Goal: Information Seeking & Learning: Learn about a topic

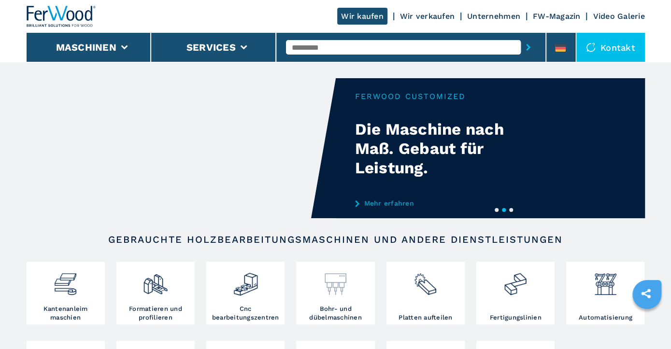
click at [335, 289] on img at bounding box center [336, 280] width 26 height 33
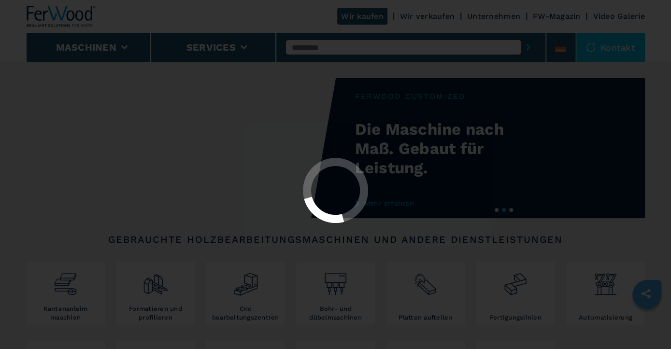
select select "**********"
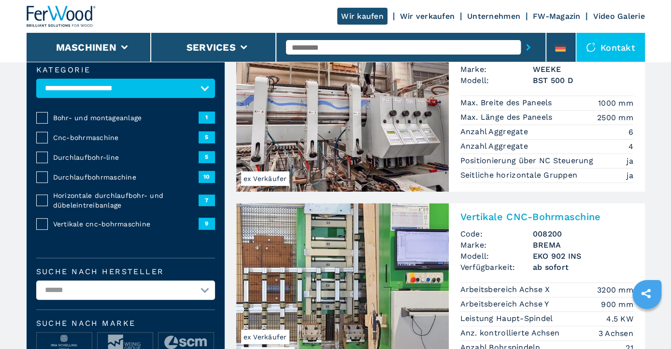
scroll to position [50, 0]
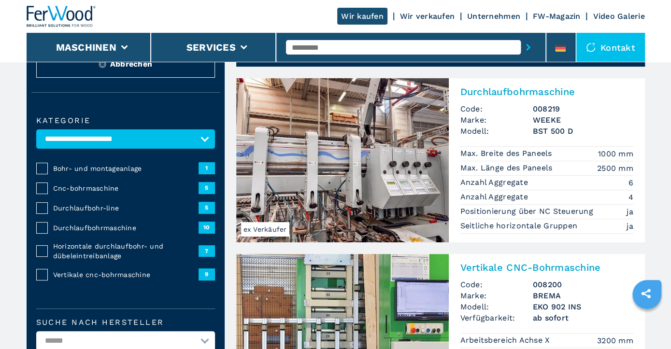
click at [336, 184] on img at bounding box center [342, 160] width 213 height 164
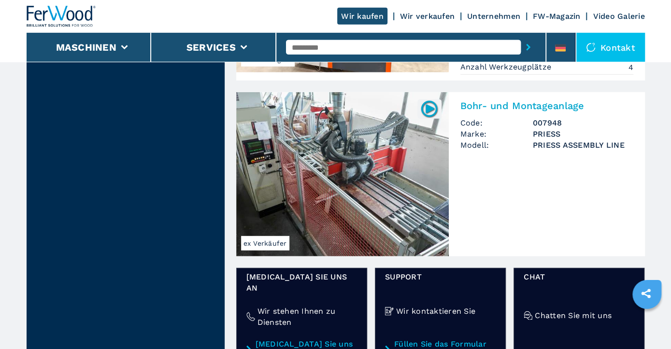
scroll to position [1356, 0]
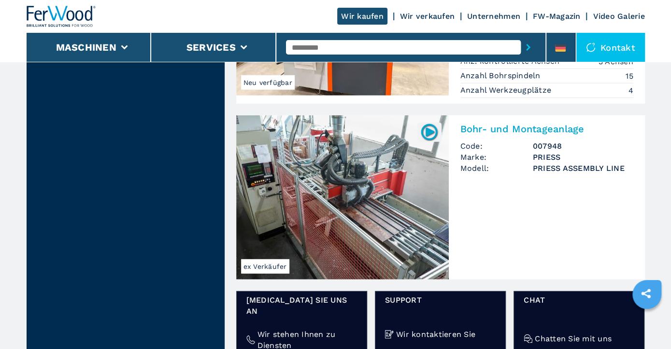
click at [347, 192] on img at bounding box center [342, 197] width 213 height 164
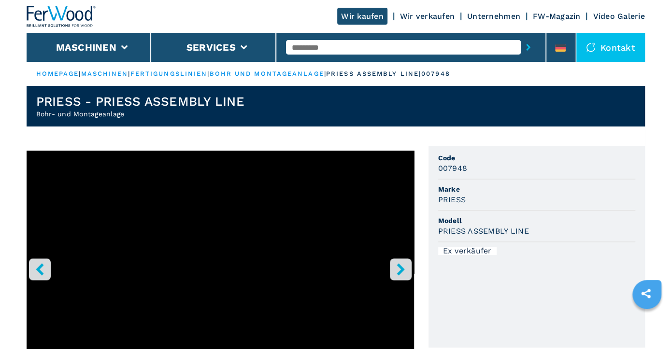
click at [402, 271] on icon "right-button" at bounding box center [401, 269] width 8 height 12
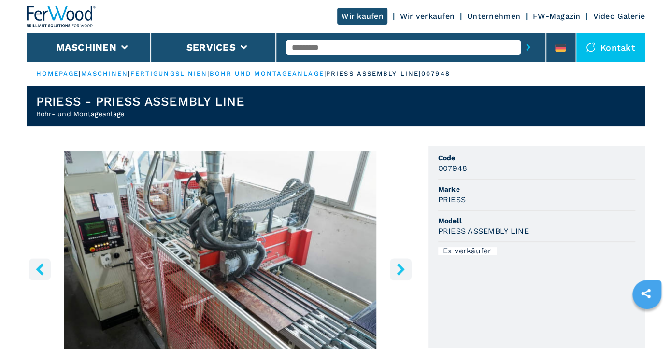
click at [402, 270] on icon "right-button" at bounding box center [401, 269] width 8 height 12
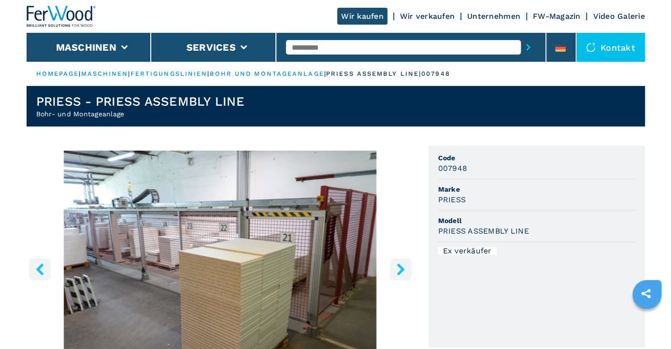
click at [401, 270] on icon "right-button" at bounding box center [401, 269] width 8 height 12
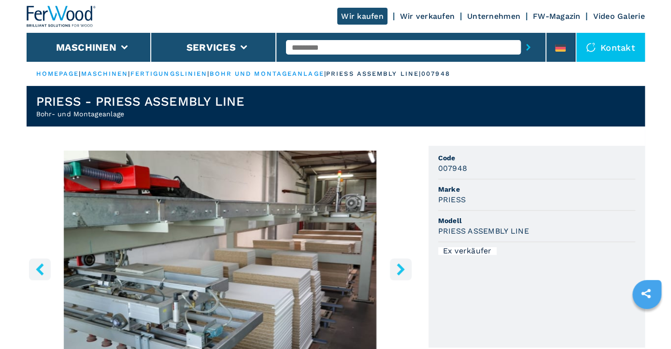
click at [401, 270] on icon "right-button" at bounding box center [401, 269] width 8 height 12
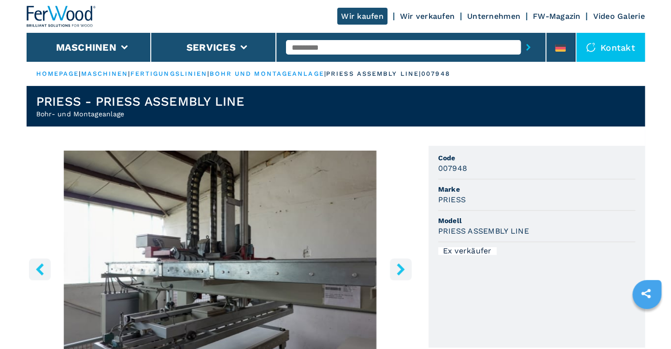
click at [401, 270] on icon "right-button" at bounding box center [401, 269] width 8 height 12
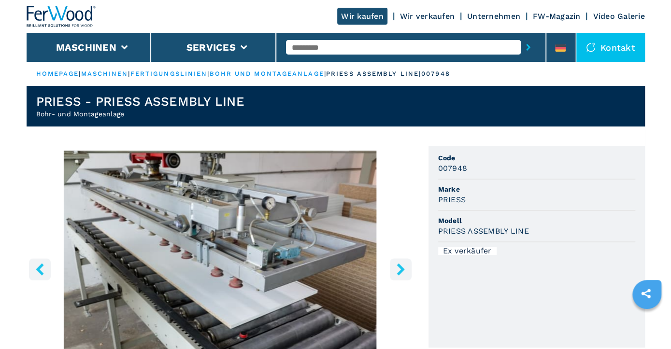
click at [401, 270] on icon "right-button" at bounding box center [401, 269] width 8 height 12
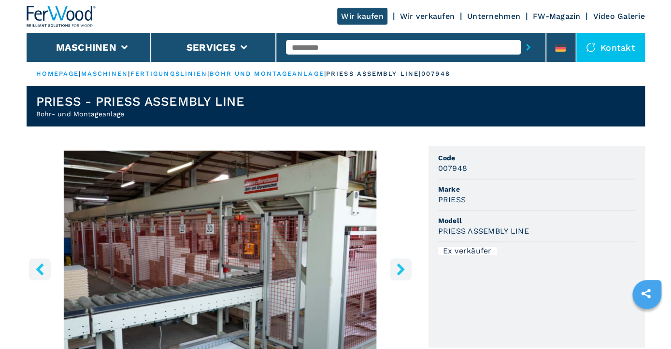
click at [401, 270] on icon "right-button" at bounding box center [401, 269] width 8 height 12
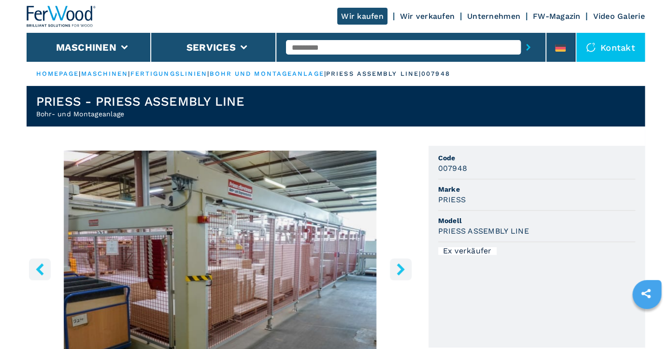
click at [401, 271] on icon "right-button" at bounding box center [401, 269] width 8 height 12
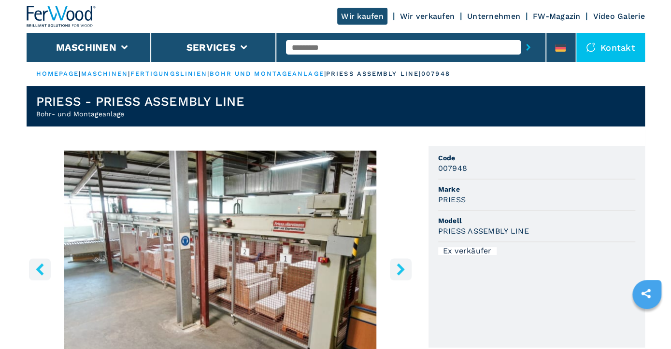
click at [402, 268] on icon "right-button" at bounding box center [401, 269] width 8 height 12
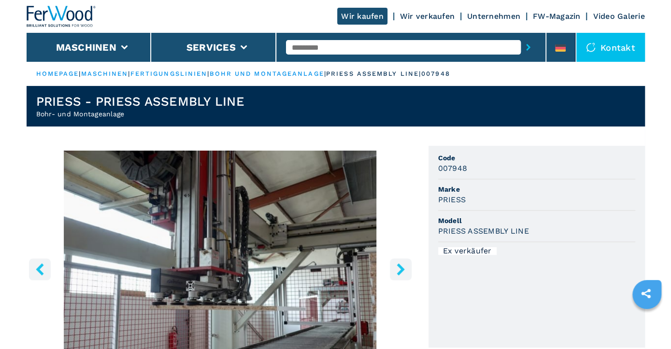
click at [401, 268] on icon "right-button" at bounding box center [401, 269] width 8 height 12
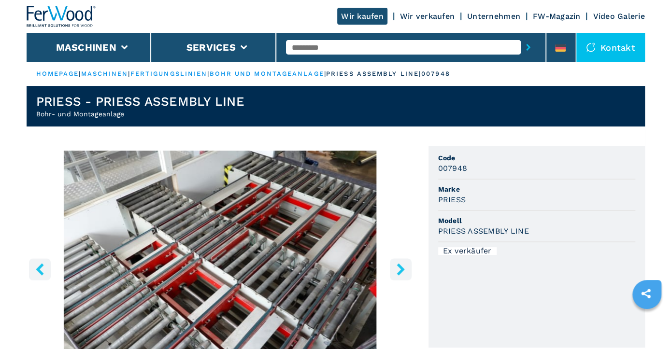
click at [43, 271] on icon "left-button" at bounding box center [40, 269] width 12 height 12
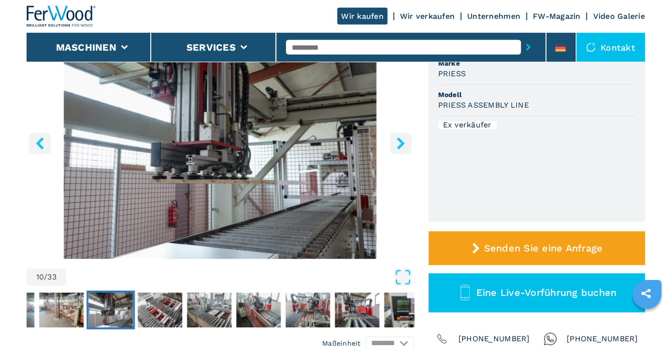
scroll to position [100, 0]
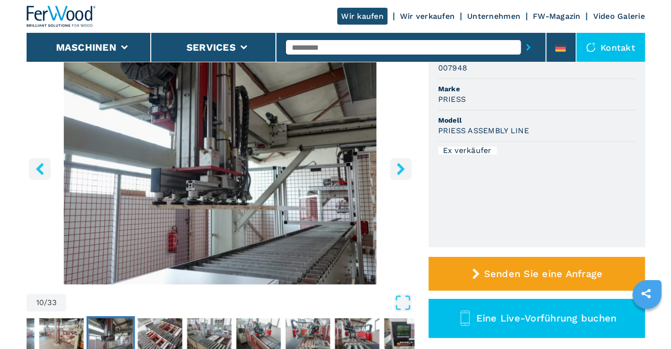
click at [401, 166] on icon "right-button" at bounding box center [401, 169] width 12 height 12
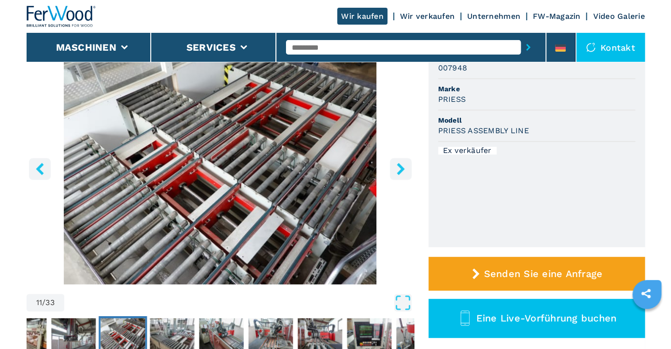
click at [401, 166] on icon "right-button" at bounding box center [401, 169] width 8 height 12
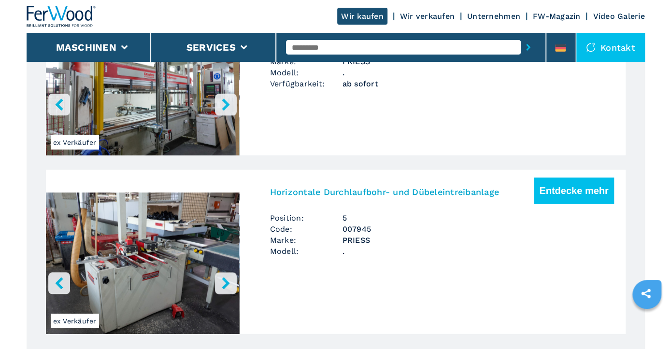
scroll to position [1306, 0]
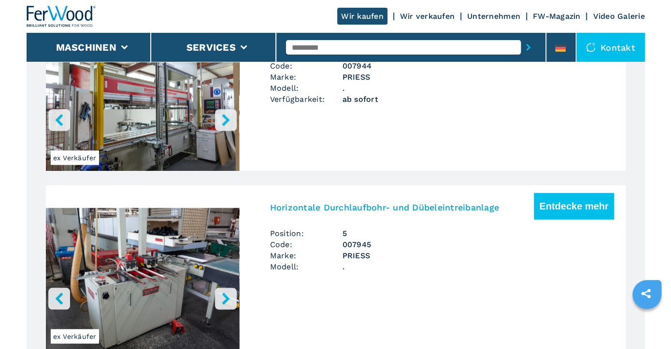
click at [226, 301] on icon "right-button" at bounding box center [226, 299] width 8 height 12
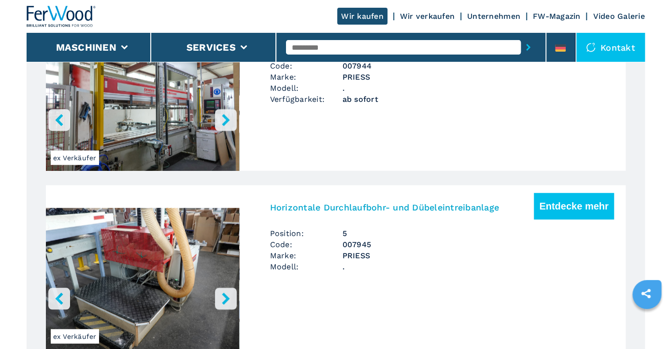
click at [226, 301] on icon "right-button" at bounding box center [226, 299] width 8 height 12
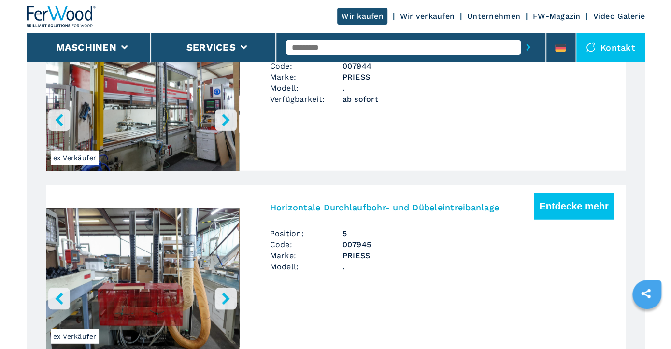
click at [226, 301] on icon "right-button" at bounding box center [226, 299] width 8 height 12
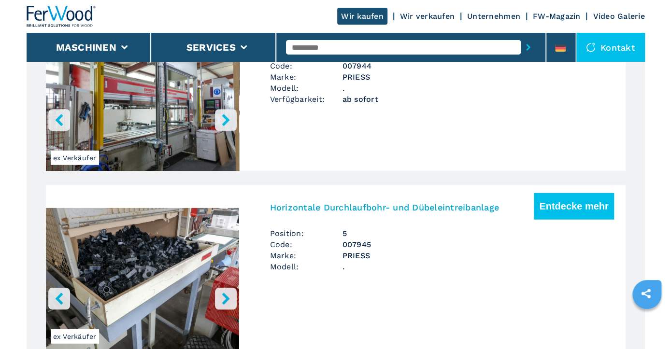
click at [226, 301] on icon "right-button" at bounding box center [226, 299] width 8 height 12
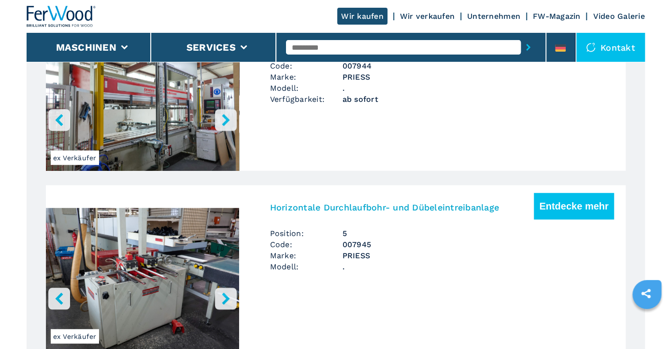
click at [226, 302] on icon "right-button" at bounding box center [226, 299] width 8 height 12
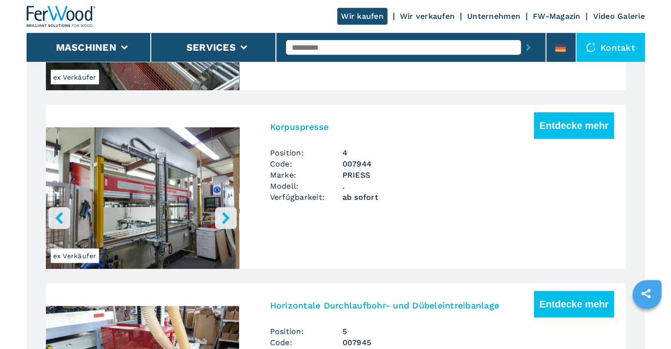
scroll to position [1206, 0]
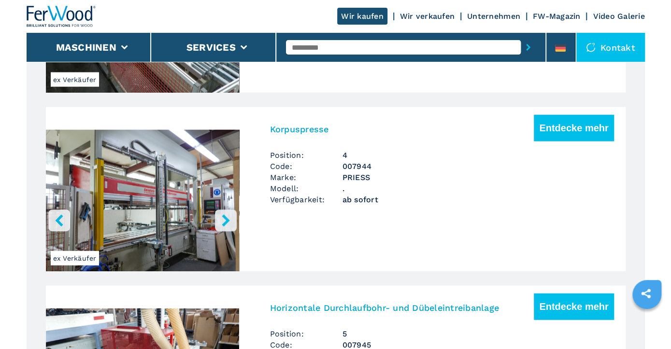
click at [223, 219] on icon "right-button" at bounding box center [226, 220] width 12 height 12
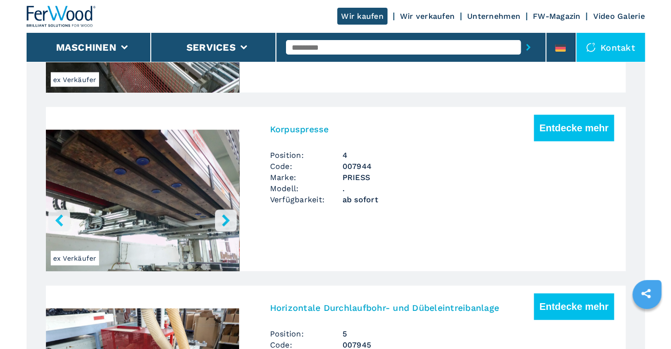
click at [223, 219] on icon "right-button" at bounding box center [226, 220] width 12 height 12
click at [62, 219] on icon "left-button" at bounding box center [59, 220] width 12 height 12
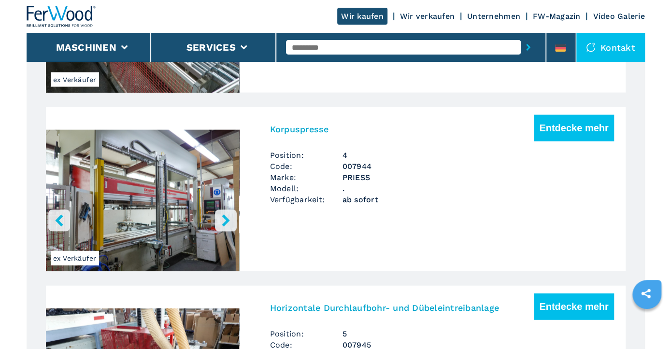
click at [62, 219] on icon "left-button" at bounding box center [59, 220] width 12 height 12
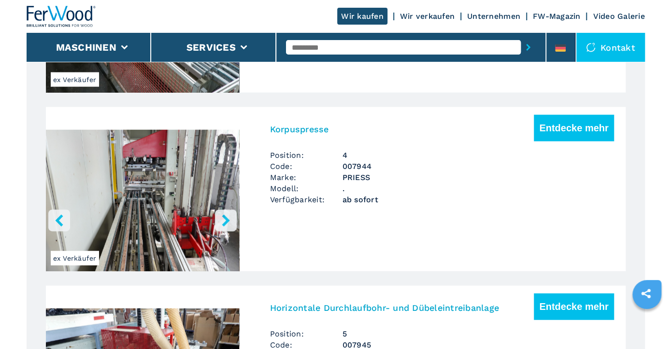
scroll to position [1055, 0]
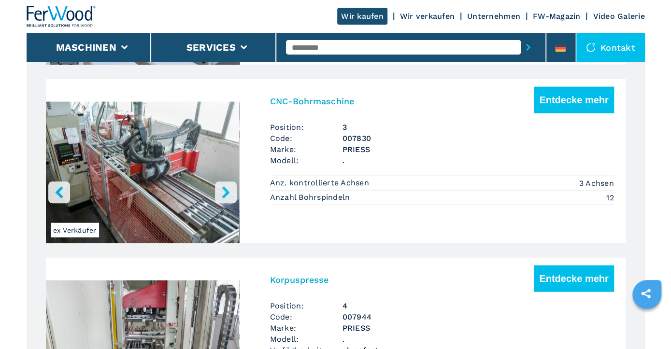
click at [223, 188] on icon "right-button" at bounding box center [226, 192] width 8 height 12
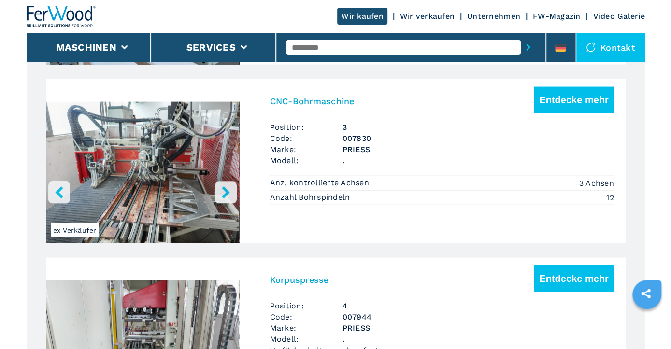
click at [222, 189] on icon "right-button" at bounding box center [226, 192] width 12 height 12
click at [57, 190] on icon "left-button" at bounding box center [59, 192] width 12 height 12
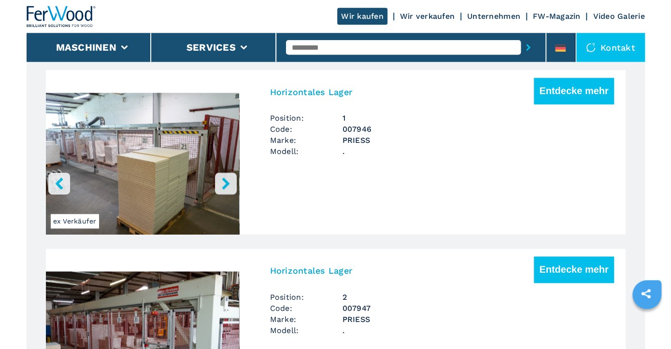
scroll to position [804, 0]
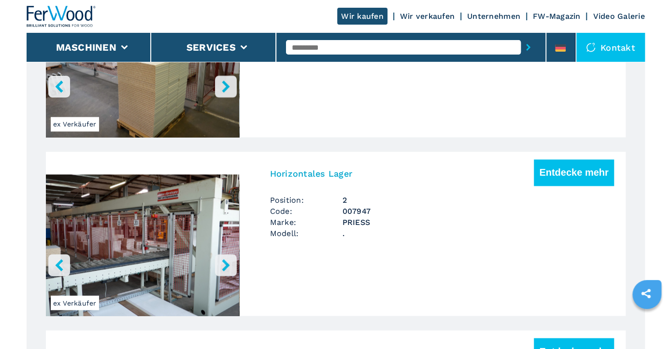
click at [225, 260] on icon "right-button" at bounding box center [226, 265] width 8 height 12
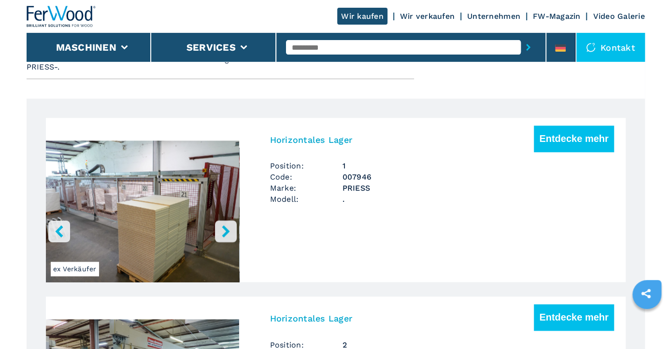
scroll to position [653, 0]
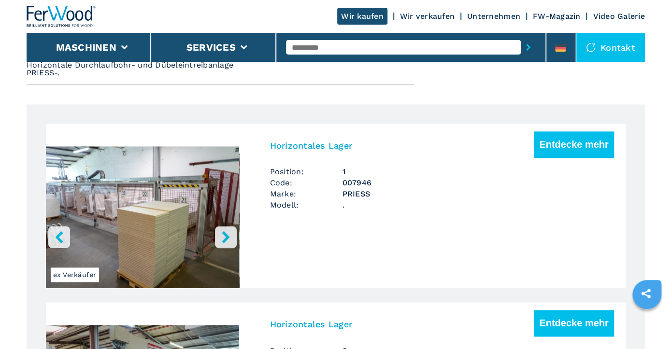
click at [231, 236] on icon "right-button" at bounding box center [226, 237] width 12 height 12
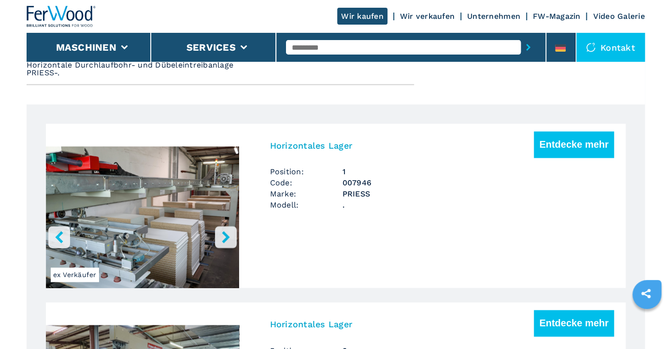
click at [226, 236] on icon "right-button" at bounding box center [226, 237] width 12 height 12
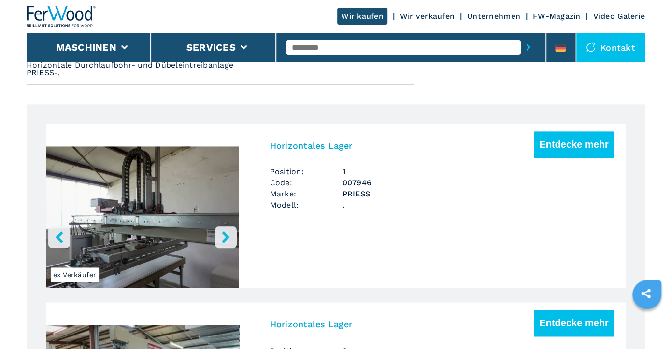
click at [226, 234] on icon "right-button" at bounding box center [226, 237] width 8 height 12
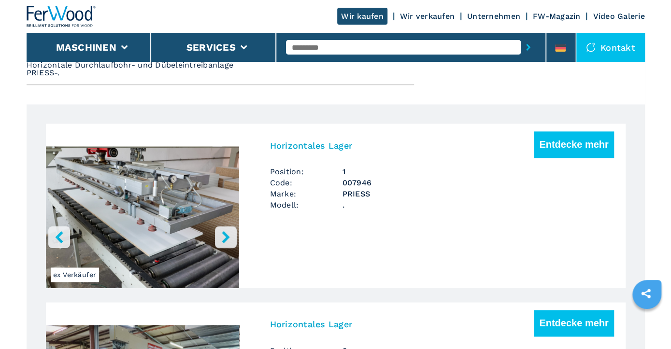
click at [226, 234] on icon "right-button" at bounding box center [226, 237] width 8 height 12
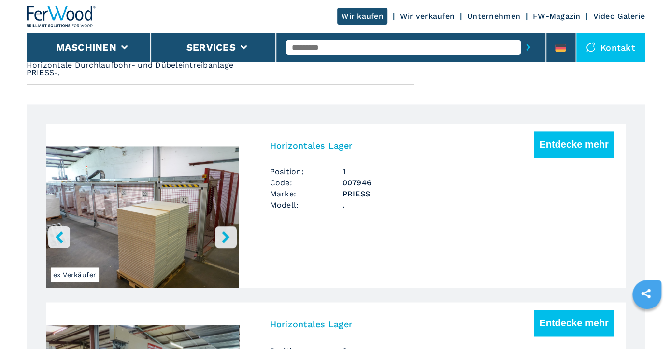
click at [226, 234] on icon "right-button" at bounding box center [226, 237] width 8 height 12
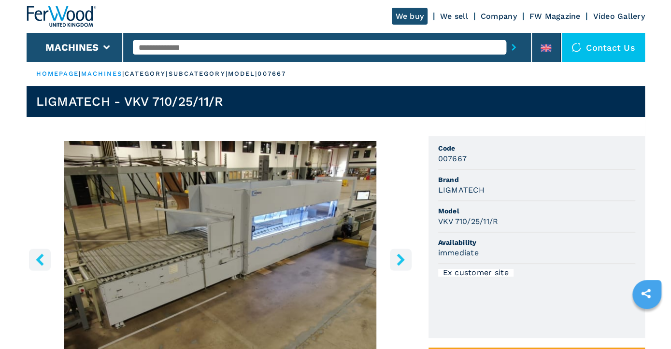
click at [401, 257] on icon "right-button" at bounding box center [401, 260] width 8 height 12
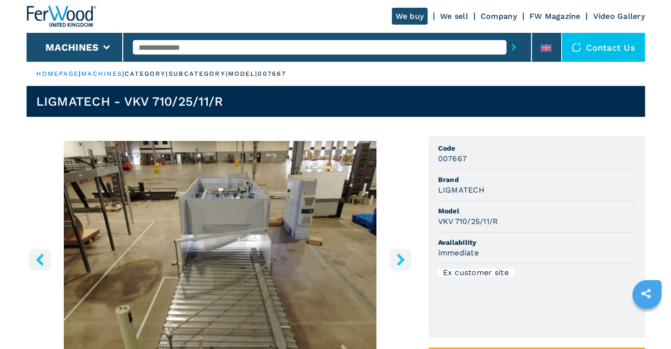
click at [401, 257] on icon "right-button" at bounding box center [401, 260] width 8 height 12
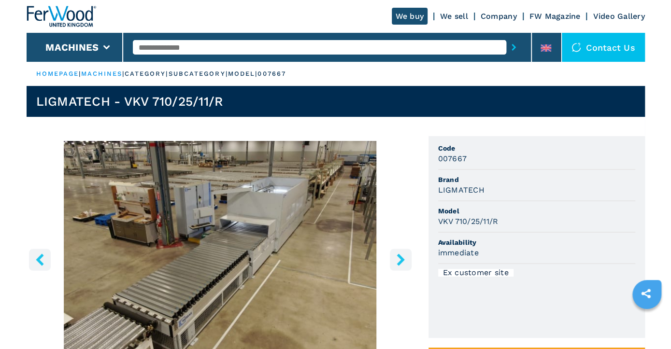
click at [401, 257] on icon "right-button" at bounding box center [401, 260] width 8 height 12
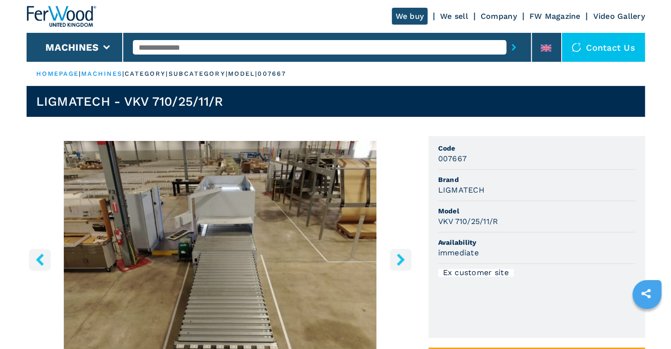
click at [401, 257] on icon "right-button" at bounding box center [401, 260] width 8 height 12
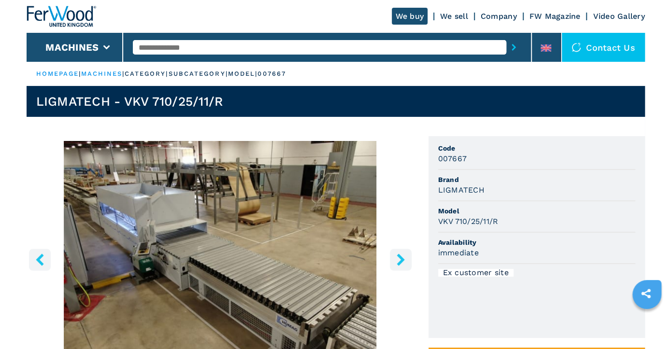
click at [401, 257] on icon "right-button" at bounding box center [401, 260] width 8 height 12
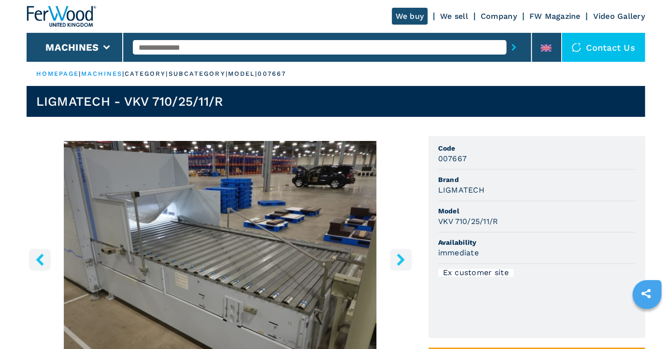
click at [401, 257] on icon "right-button" at bounding box center [401, 260] width 8 height 12
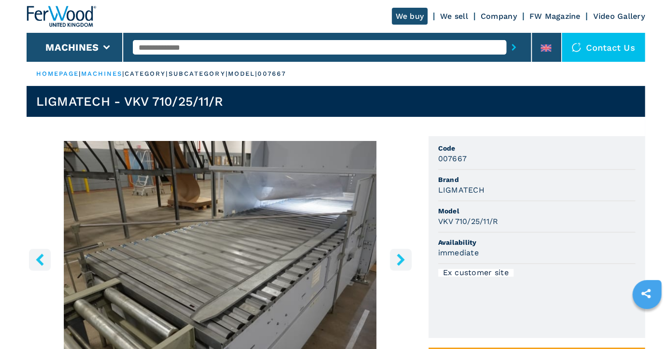
click at [401, 258] on icon "right-button" at bounding box center [401, 260] width 8 height 12
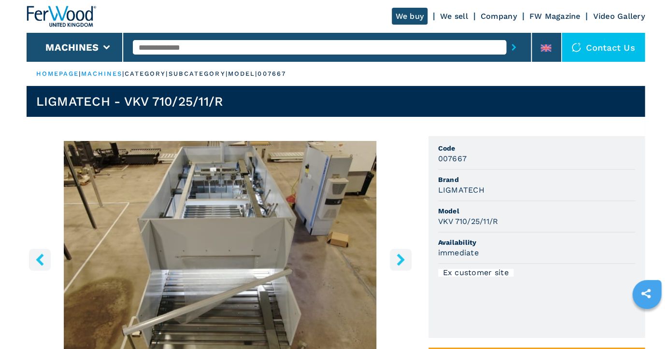
click at [401, 258] on icon "right-button" at bounding box center [401, 260] width 8 height 12
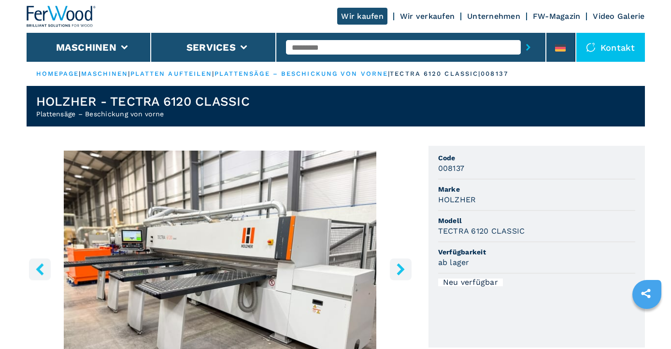
scroll to position [100, 0]
